Goal: Task Accomplishment & Management: Complete application form

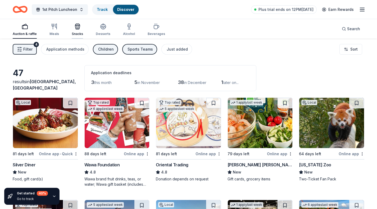
click at [72, 32] on div "Snacks" at bounding box center [77, 34] width 11 height 4
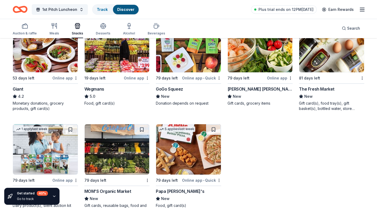
scroll to position [78, 0]
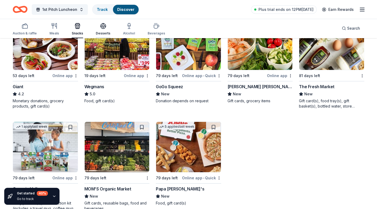
click at [100, 29] on icon "button" at bounding box center [103, 26] width 6 height 6
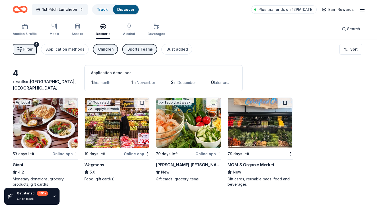
click at [29, 47] on span "Filter" at bounding box center [27, 49] width 9 height 6
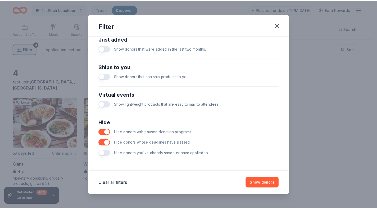
scroll to position [213, 0]
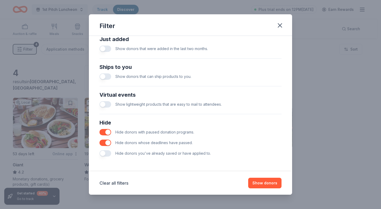
click at [106, 76] on button "button" at bounding box center [106, 76] width 12 height 6
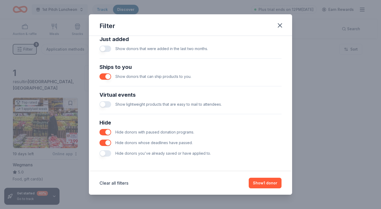
click at [107, 76] on button "button" at bounding box center [106, 76] width 12 height 6
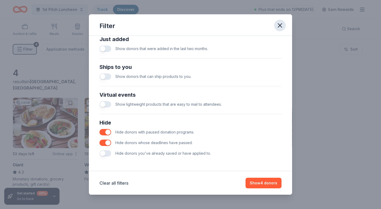
click at [231, 29] on button "button" at bounding box center [280, 26] width 12 height 12
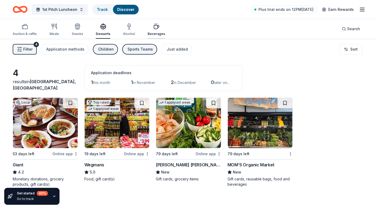
click at [156, 24] on icon "button" at bounding box center [156, 26] width 6 height 6
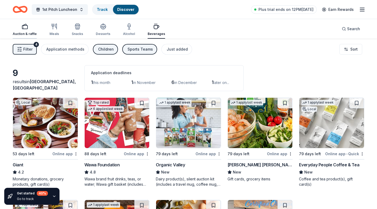
click at [30, 30] on div "Auction & raffle" at bounding box center [25, 29] width 24 height 13
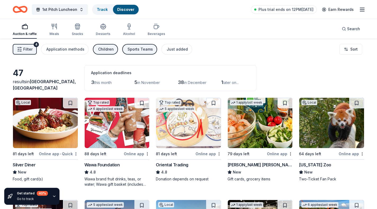
click at [29, 50] on span "Filter" at bounding box center [27, 49] width 9 height 6
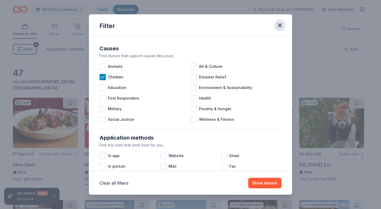
click at [231, 27] on icon "button" at bounding box center [279, 25] width 7 height 7
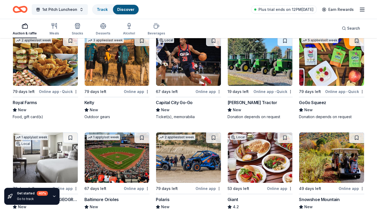
scroll to position [495, 0]
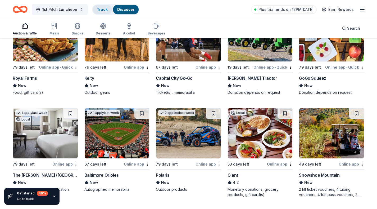
click at [102, 5] on div "Track" at bounding box center [102, 10] width 19 height 10
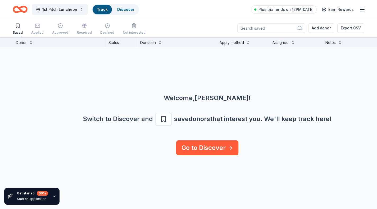
click at [101, 10] on link "Track" at bounding box center [102, 9] width 11 height 4
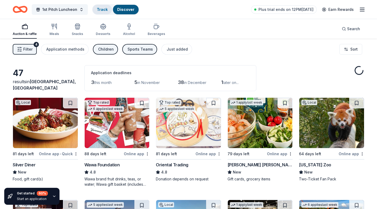
click at [101, 10] on link "Track" at bounding box center [102, 9] width 11 height 4
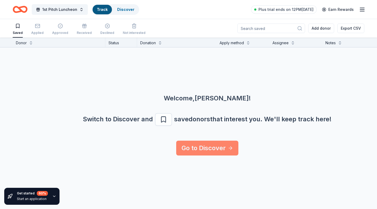
click at [182, 152] on link "Go to Discover" at bounding box center [207, 148] width 62 height 15
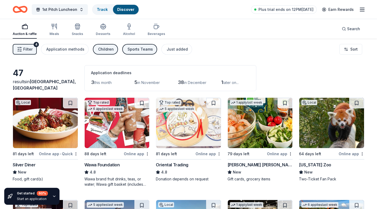
click at [23, 12] on icon "Home" at bounding box center [23, 9] width 8 height 5
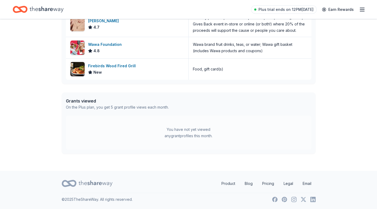
scroll to position [207, 0]
click at [120, 123] on div "You have not yet viewed any grant profiles this month." at bounding box center [189, 133] width 246 height 34
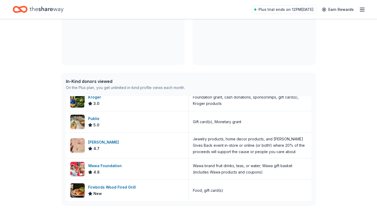
scroll to position [0, 0]
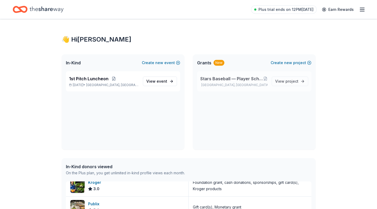
click at [231, 84] on p "Manassas, VA" at bounding box center [233, 85] width 67 height 4
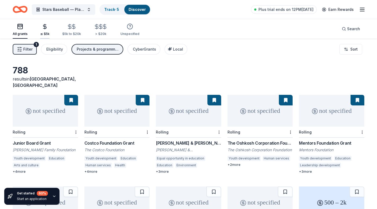
click at [40, 28] on div "button" at bounding box center [44, 27] width 9 height 6
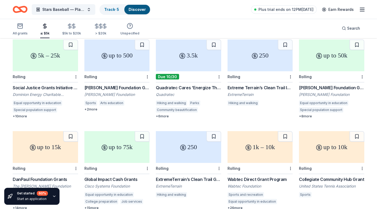
scroll to position [148, 0]
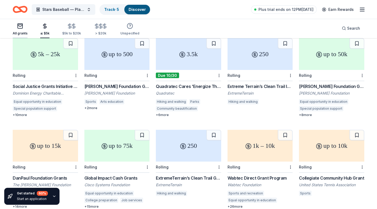
click at [20, 24] on rect "button" at bounding box center [20, 26] width 5 height 5
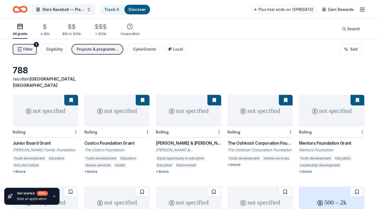
click at [19, 9] on icon "Home" at bounding box center [23, 9] width 8 height 5
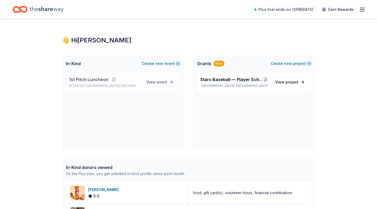
click at [110, 84] on span "Haymarket, VA" at bounding box center [112, 86] width 52 height 4
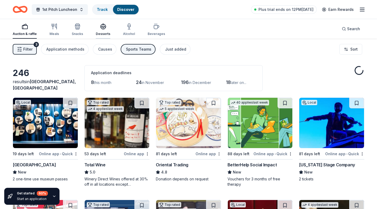
click at [104, 27] on icon "button" at bounding box center [103, 26] width 5 height 4
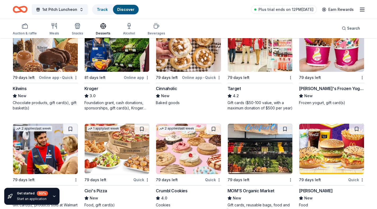
scroll to position [384, 0]
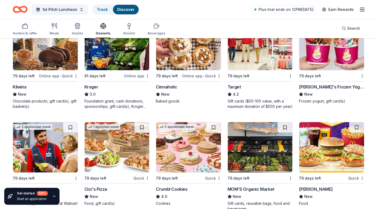
click at [188, 148] on img at bounding box center [188, 147] width 65 height 50
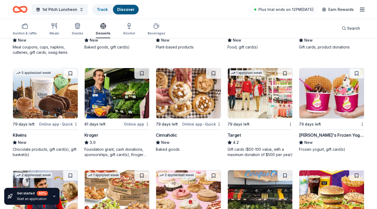
scroll to position [335, 0]
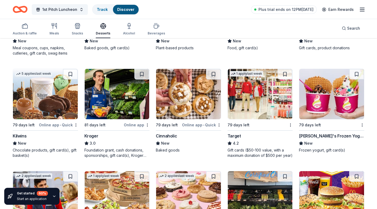
click at [197, 100] on img at bounding box center [188, 94] width 65 height 50
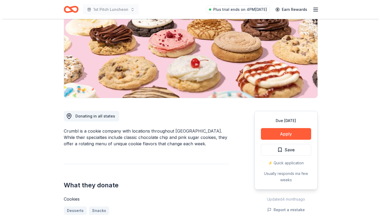
scroll to position [64, 0]
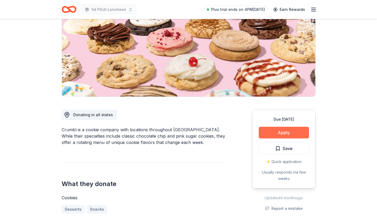
click at [277, 130] on button "Apply" at bounding box center [284, 133] width 50 height 12
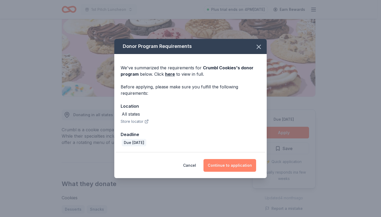
click at [239, 165] on button "Continue to application" at bounding box center [230, 165] width 53 height 13
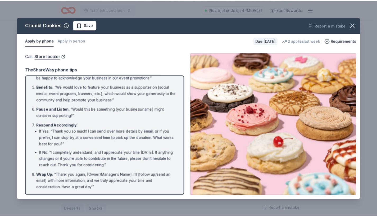
scroll to position [84, 0]
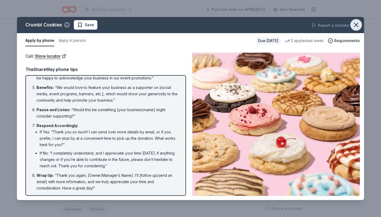
click at [355, 24] on icon "button" at bounding box center [355, 24] width 7 height 7
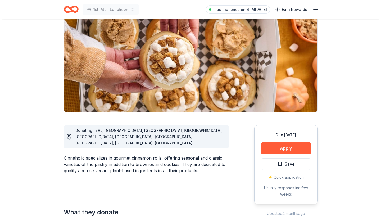
scroll to position [51, 0]
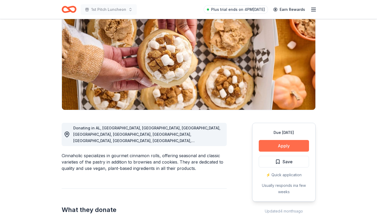
click at [275, 146] on button "Apply" at bounding box center [284, 146] width 50 height 12
